Goal: Information Seeking & Learning: Learn about a topic

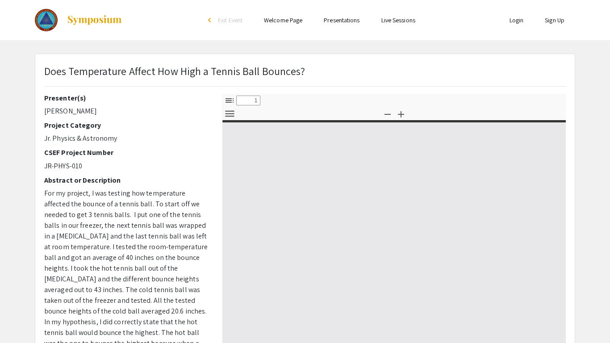
select select "custom"
type input "0"
select select "custom"
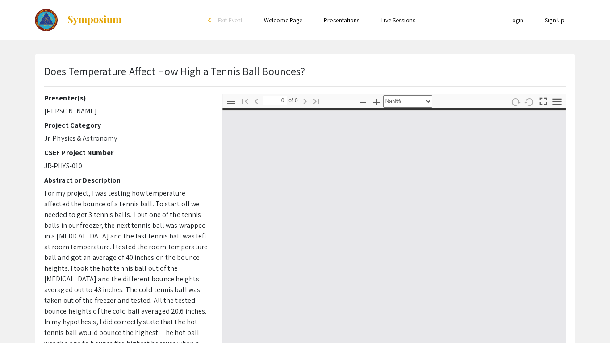
type input "1"
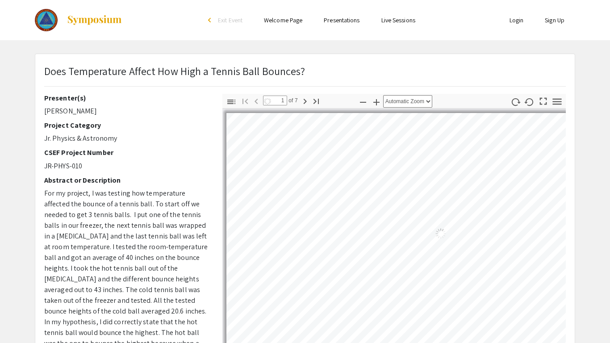
select select "auto"
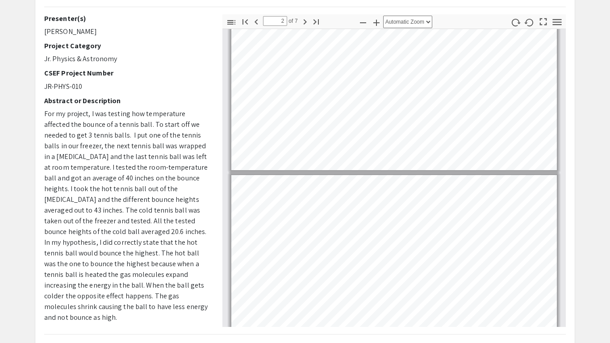
scroll to position [54, 0]
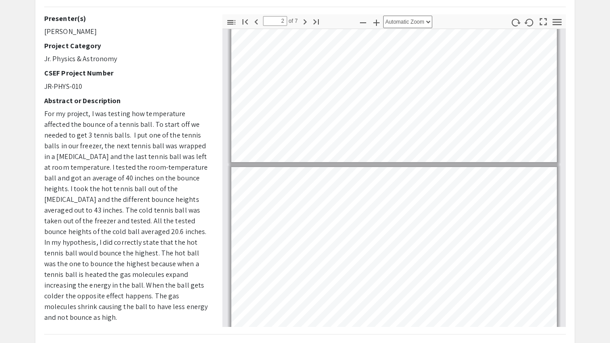
type input "1"
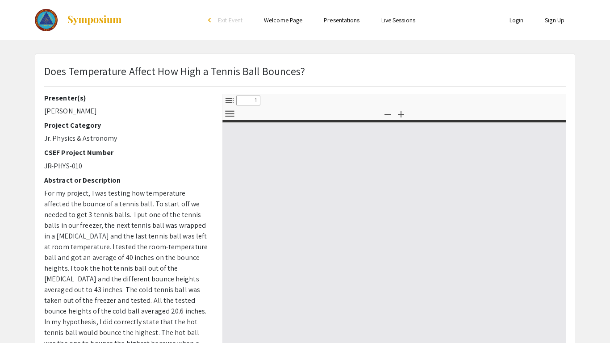
select select "custom"
type input "0"
select select "custom"
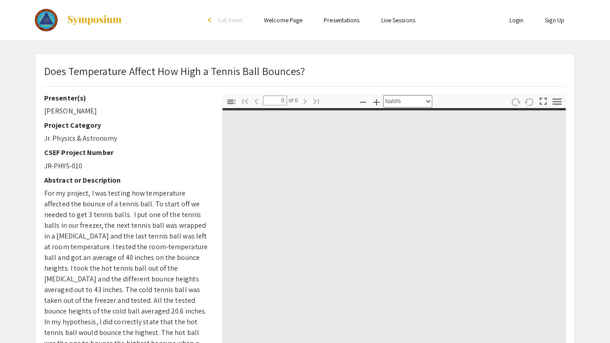
type input "1"
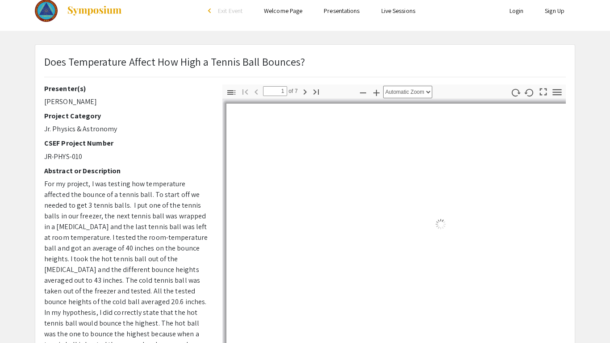
select select "auto"
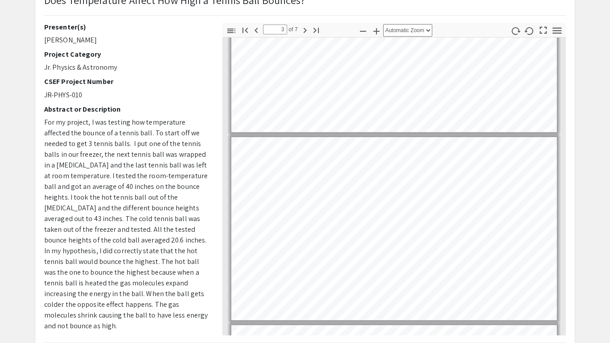
scroll to position [279, 0]
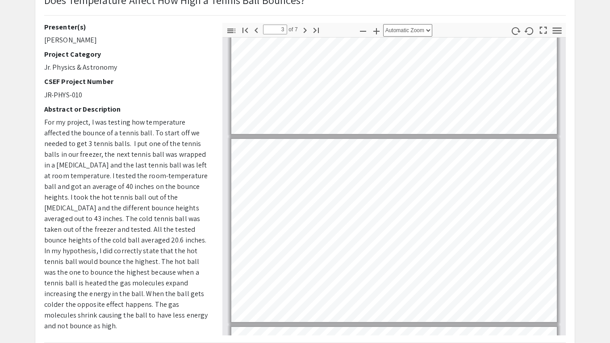
type input "2"
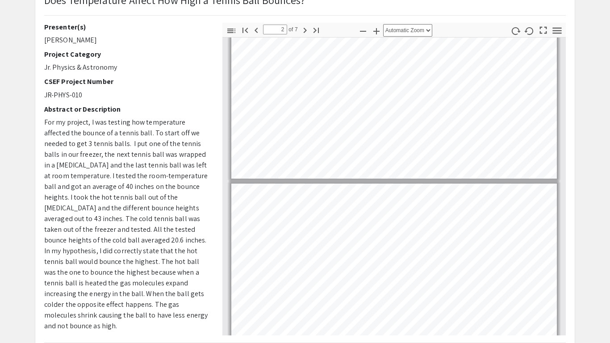
scroll to position [46, 0]
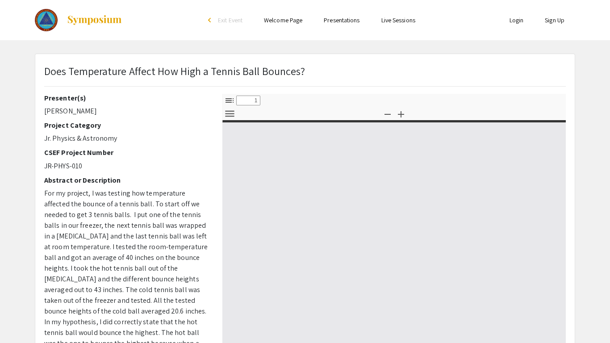
select select "custom"
type input "0"
select select "custom"
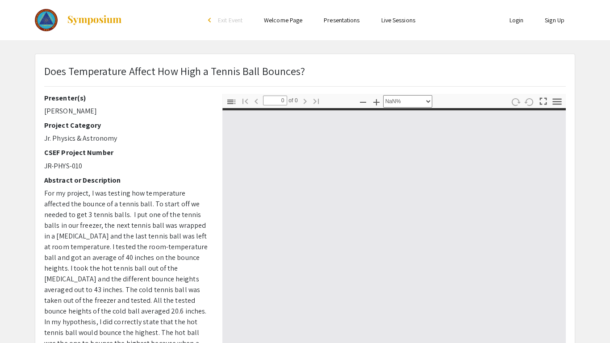
type input "1"
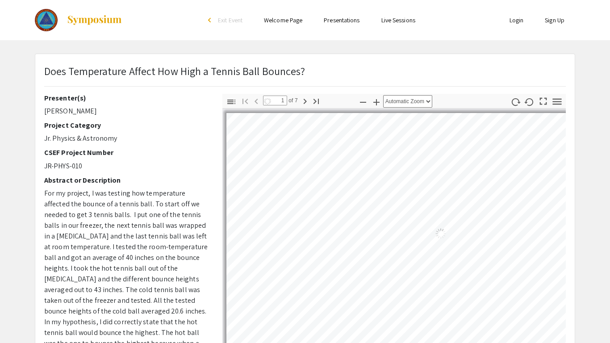
select select "auto"
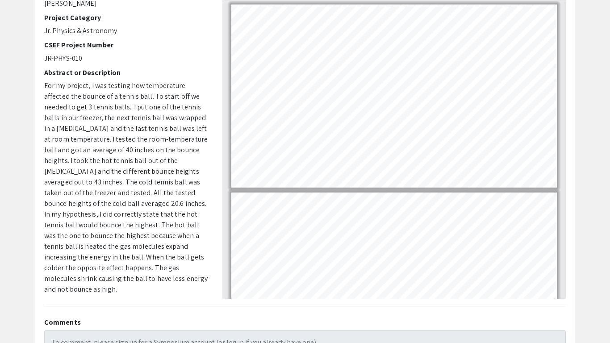
scroll to position [120, 0]
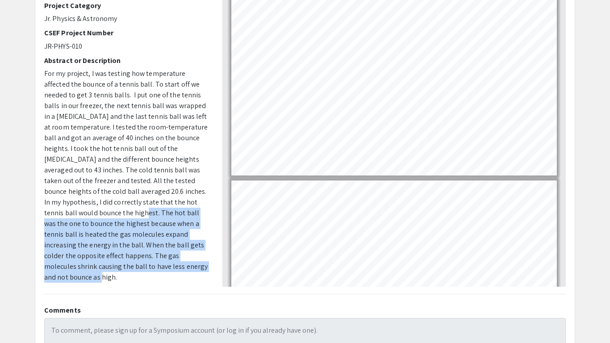
drag, startPoint x: 45, startPoint y: 212, endPoint x: 138, endPoint y: 264, distance: 107.1
click at [138, 264] on p "For my project, I was testing how temperature affected the bounce of a tennis b…" at bounding box center [126, 175] width 165 height 214
copy span "The hot ball was the one to bounce the highest because when a tennis ball is he…"
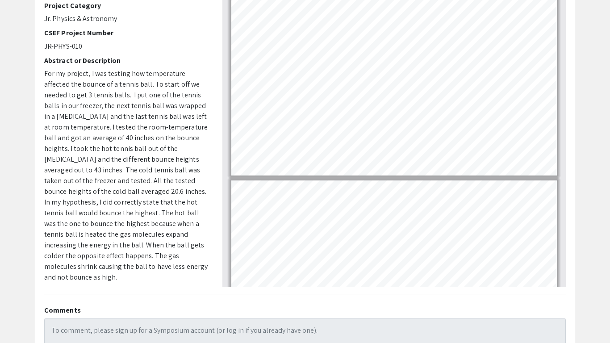
click at [169, 24] on div "Presenter(s) [PERSON_NAME] Project Category Jr. Physics & Astronomy CSEF Projec…" at bounding box center [126, 130] width 165 height 312
click at [569, 145] on div "Thumbnails Document Outline Attachments Layers Current Outline Item Toggle Side…" at bounding box center [394, 130] width 357 height 312
